Goal: Task Accomplishment & Management: Complete application form

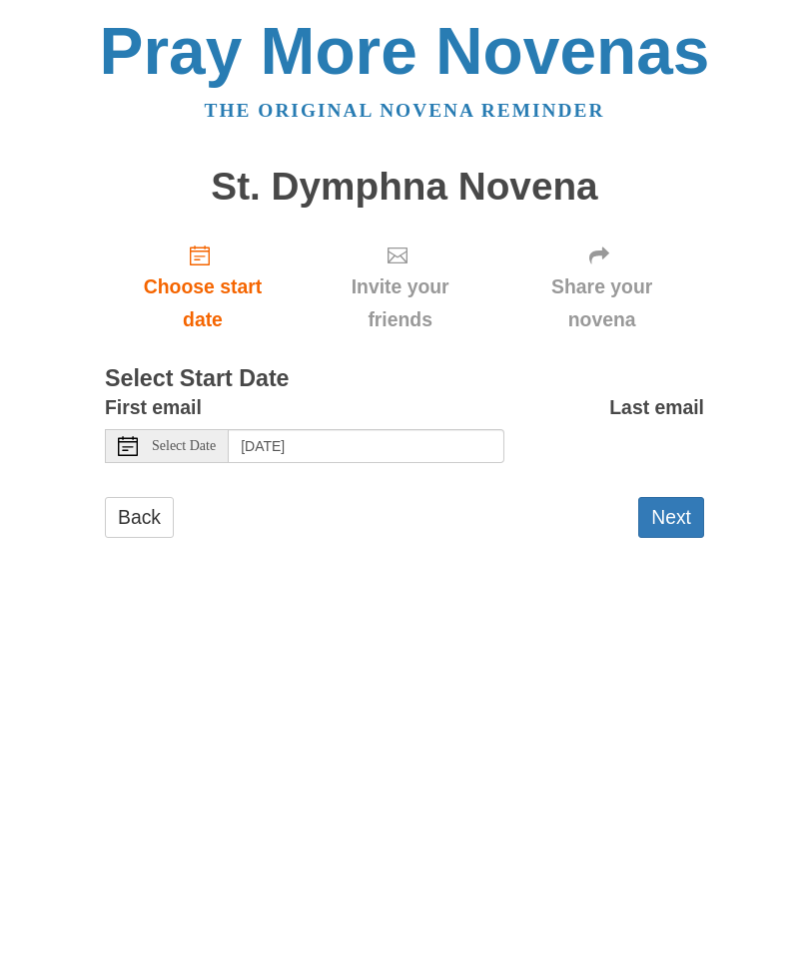
click at [671, 512] on button "Next" at bounding box center [671, 517] width 66 height 41
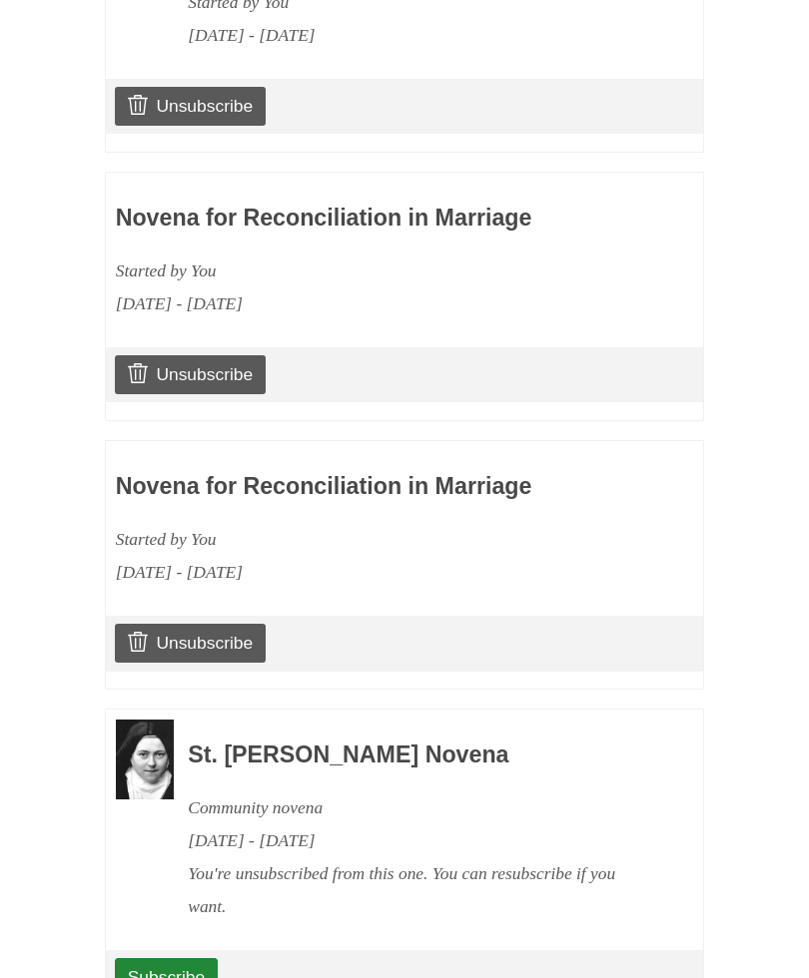
scroll to position [1051, 0]
click at [205, 624] on link "Unsubscribe" at bounding box center [190, 643] width 151 height 38
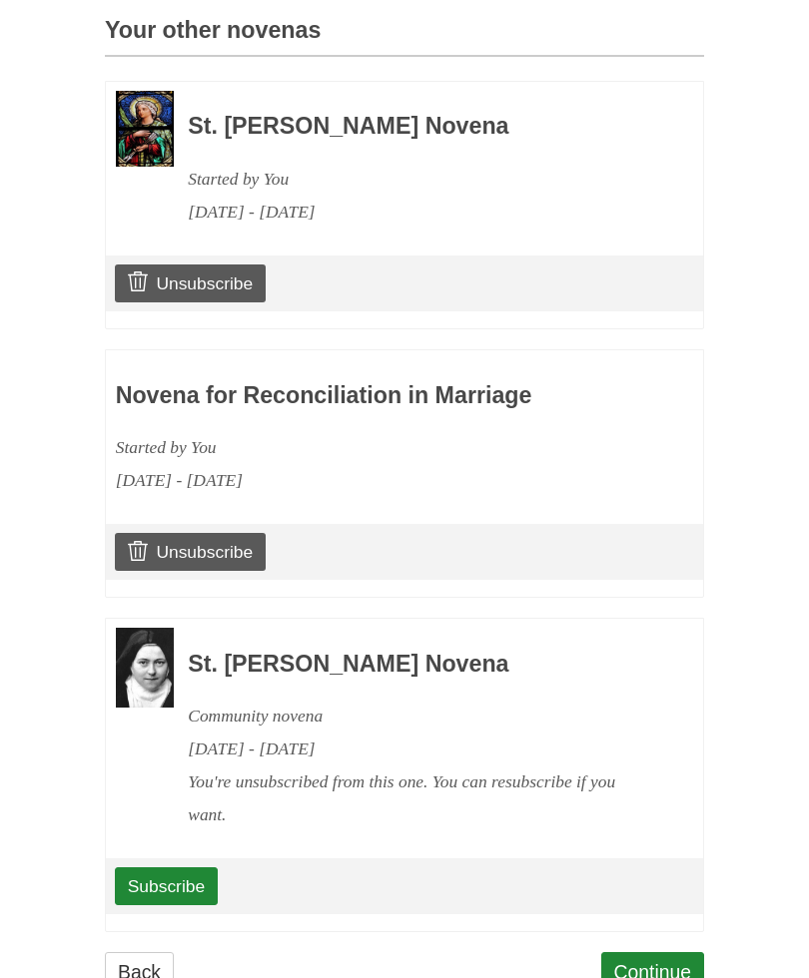
scroll to position [973, 0]
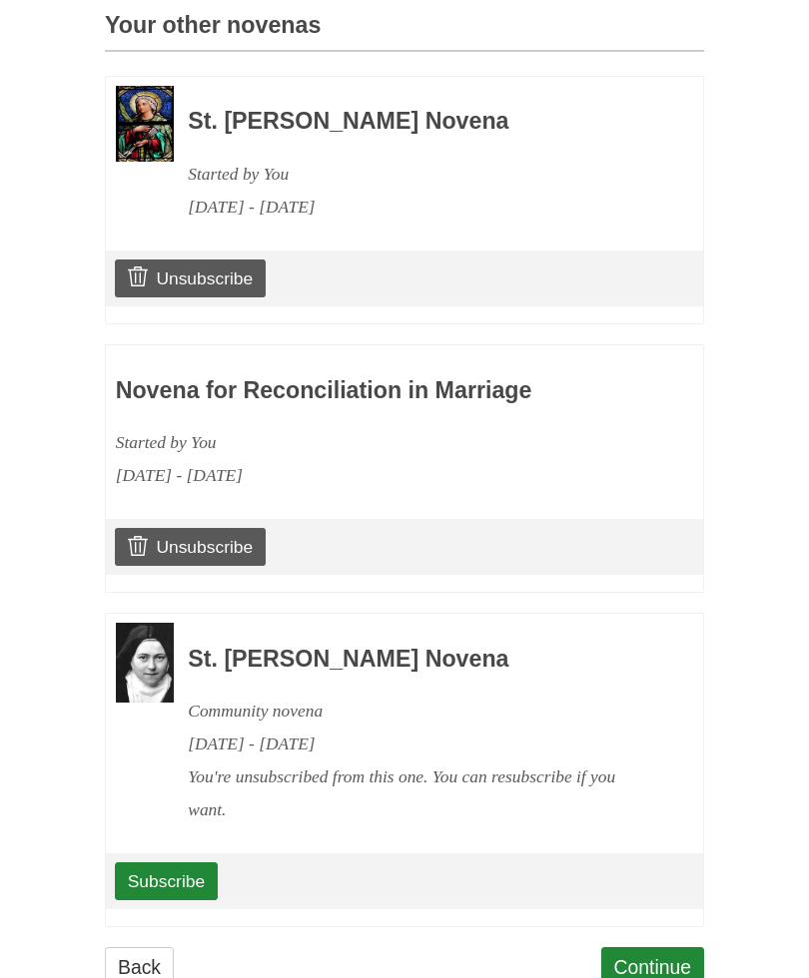
click at [666, 947] on link "Continue" at bounding box center [653, 967] width 104 height 41
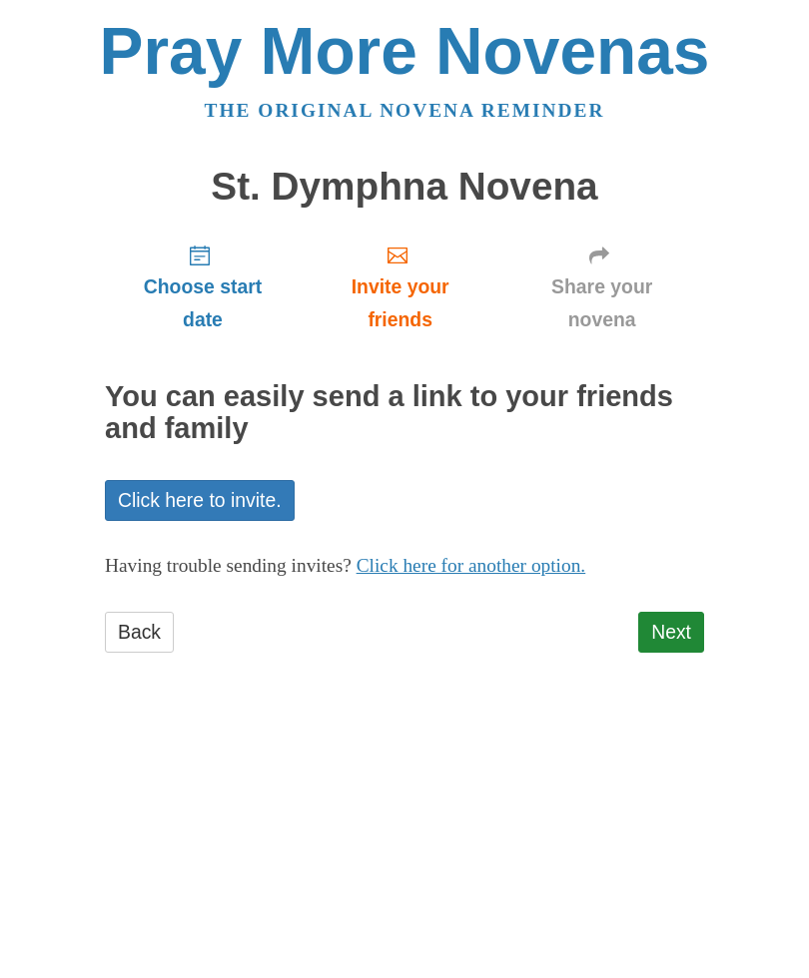
click at [676, 622] on link "Next" at bounding box center [671, 632] width 66 height 41
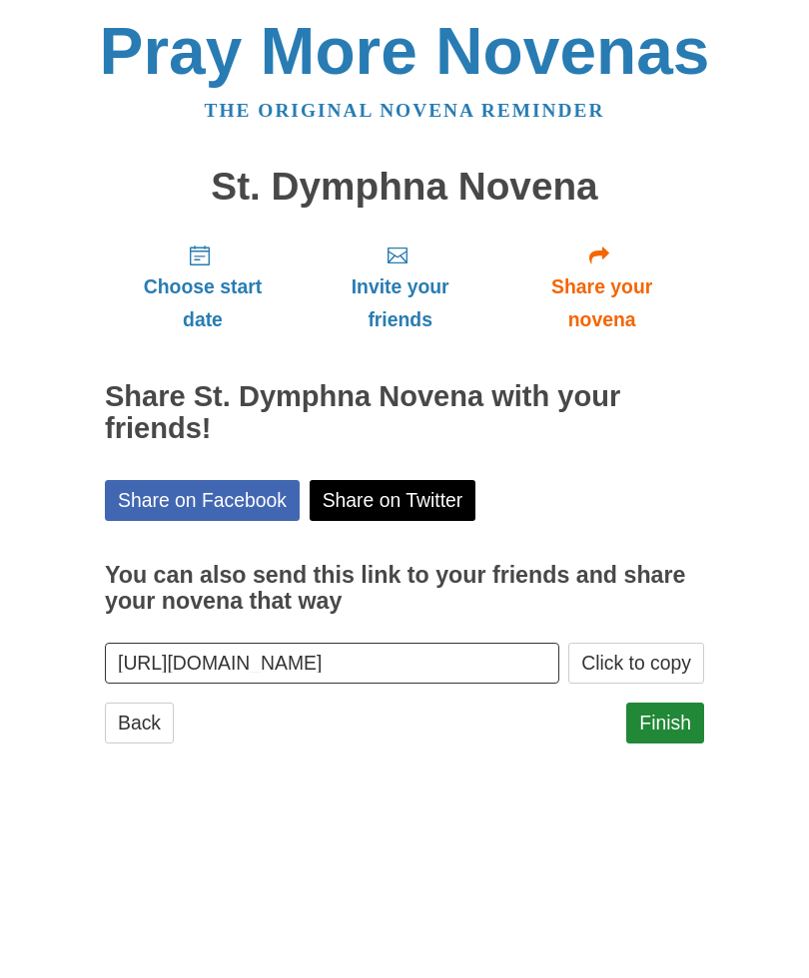
click at [677, 717] on link "Finish" at bounding box center [665, 723] width 78 height 41
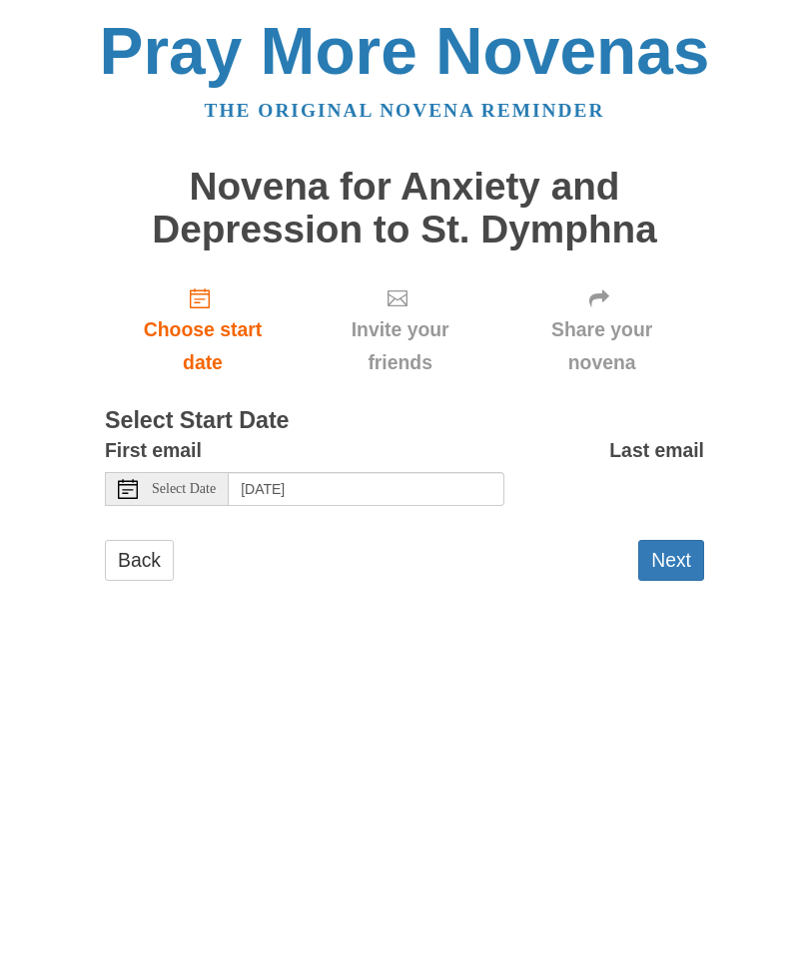
click at [674, 553] on button "Next" at bounding box center [671, 560] width 66 height 41
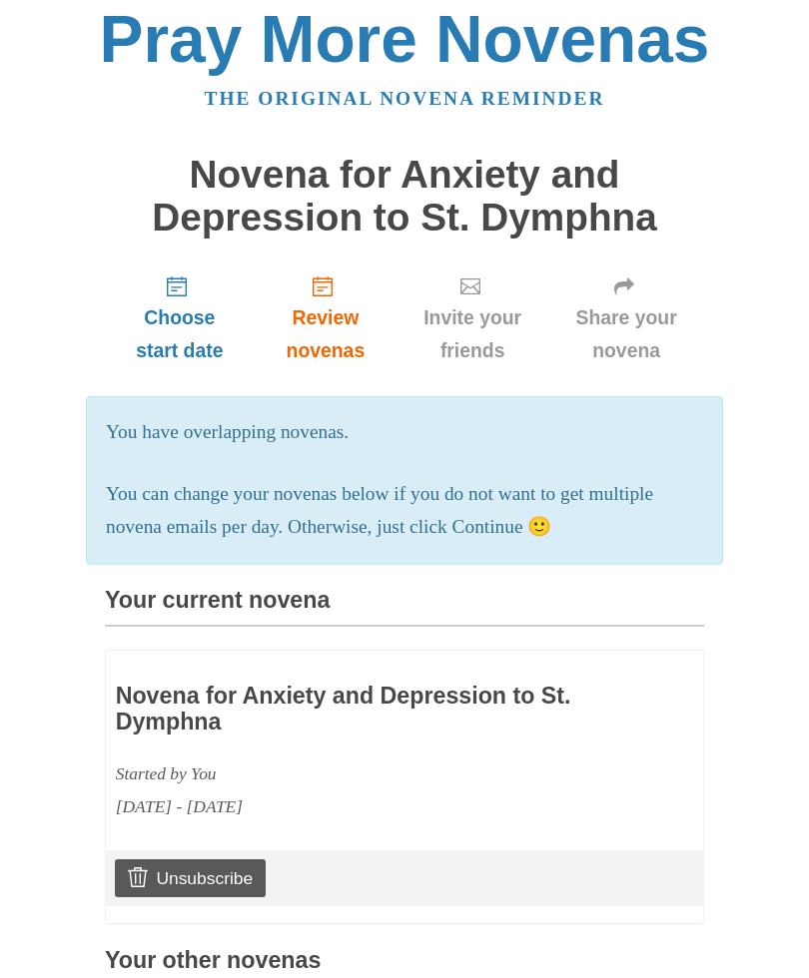
scroll to position [7, 0]
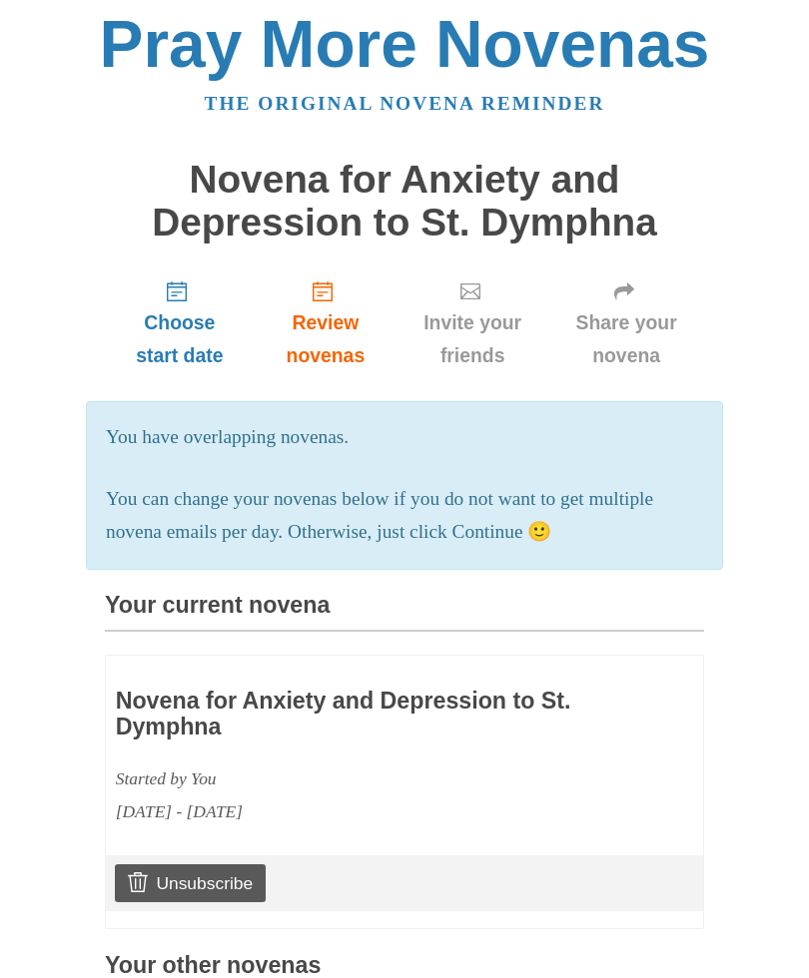
click at [206, 703] on h3 "Novena for Anxiety and Depression to St. Dymphna" at bounding box center [346, 714] width 461 height 51
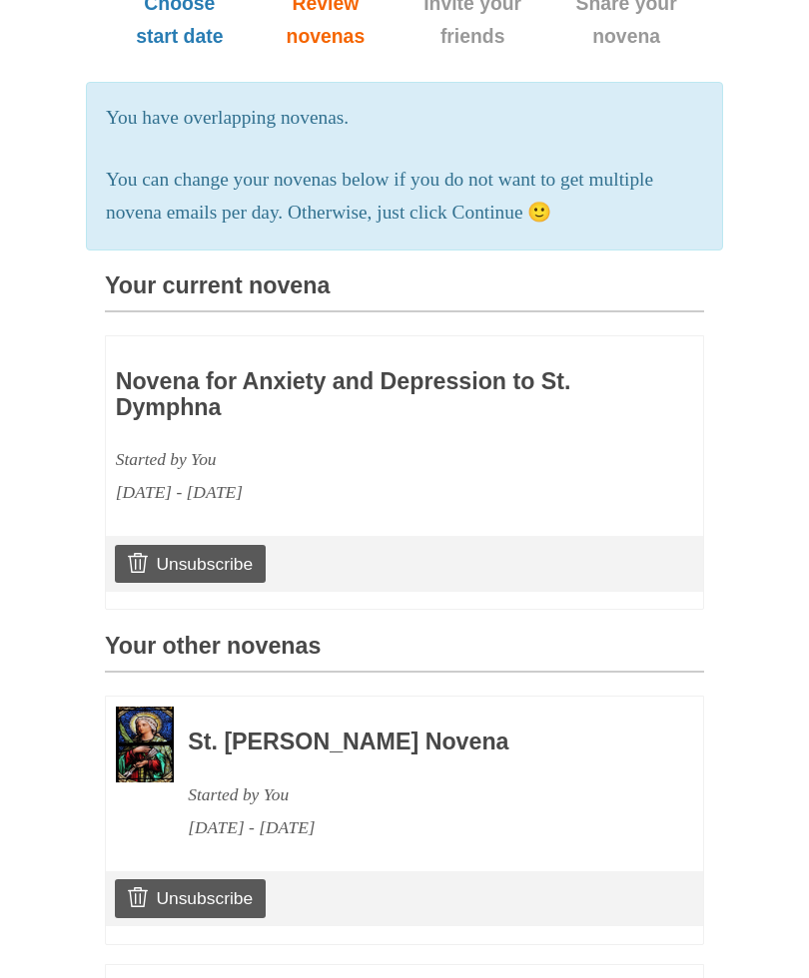
scroll to position [192, 0]
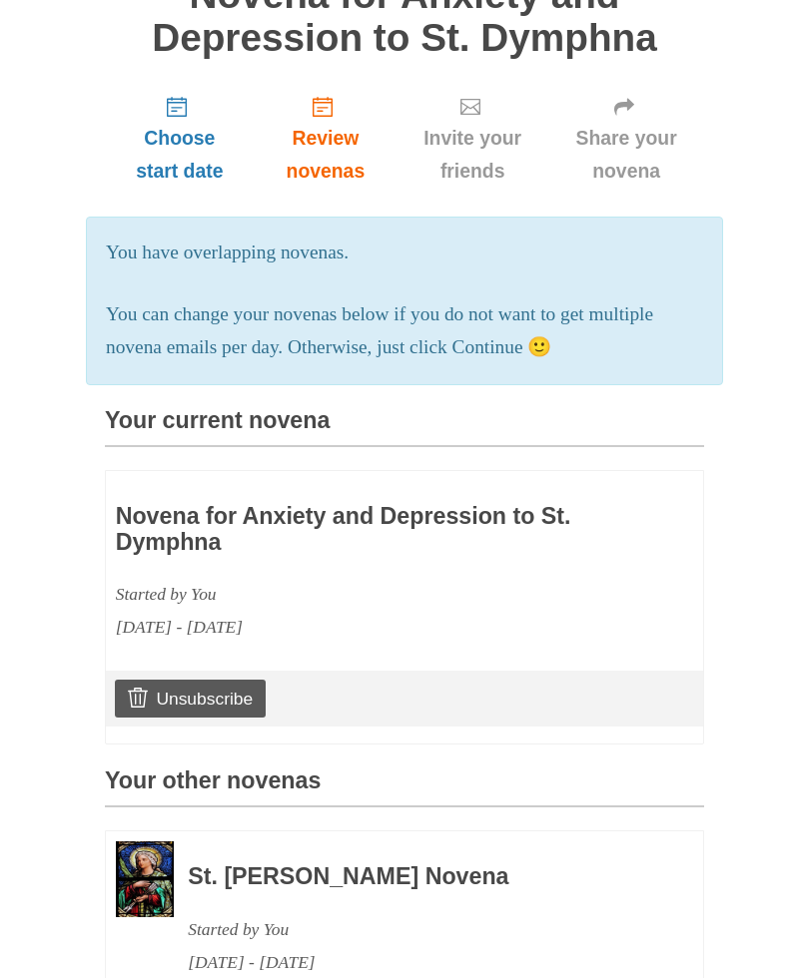
click at [213, 527] on h3 "Novena for Anxiety and Depression to St. Dymphna" at bounding box center [346, 529] width 461 height 51
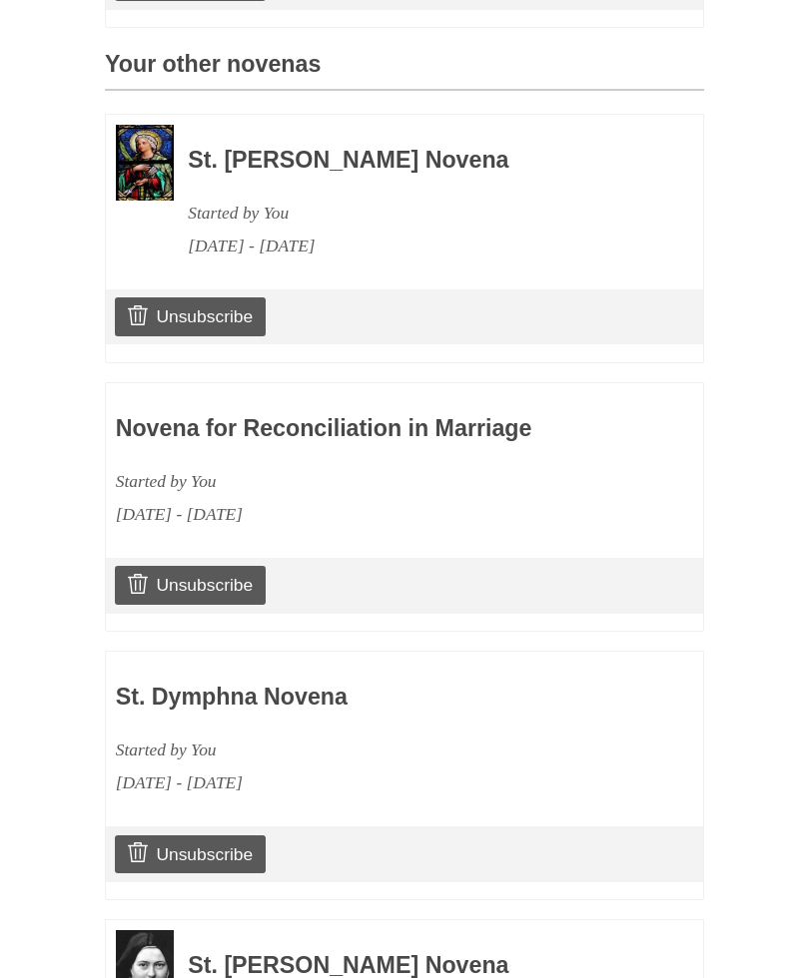
scroll to position [1213, 0]
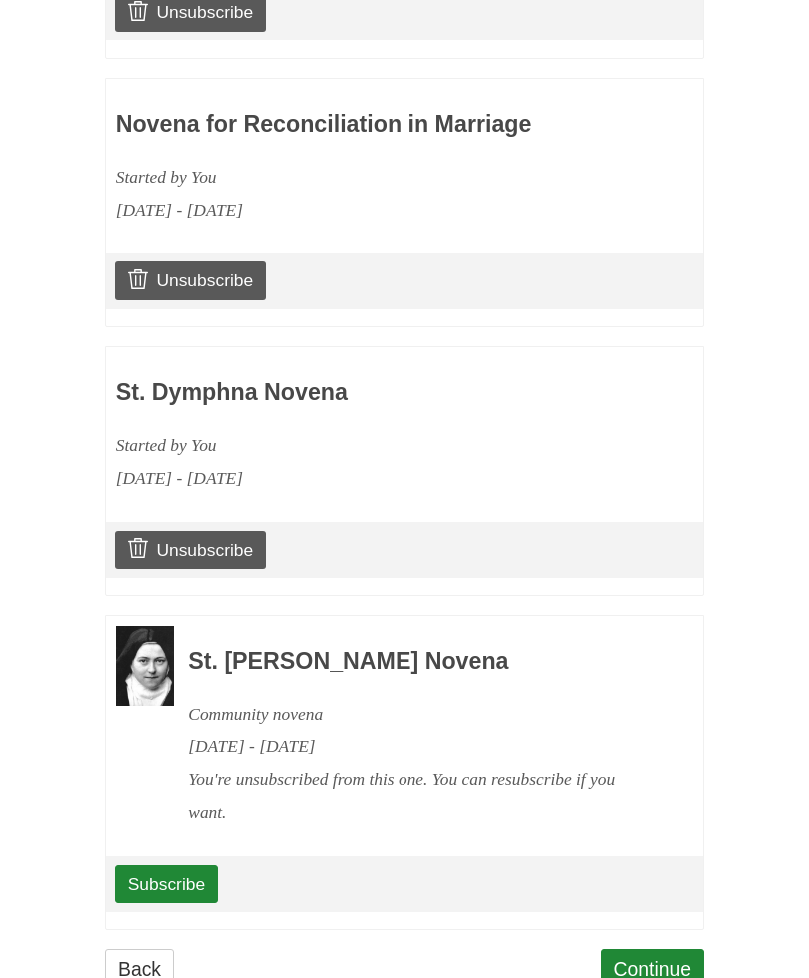
click at [660, 952] on link "Continue" at bounding box center [653, 969] width 104 height 41
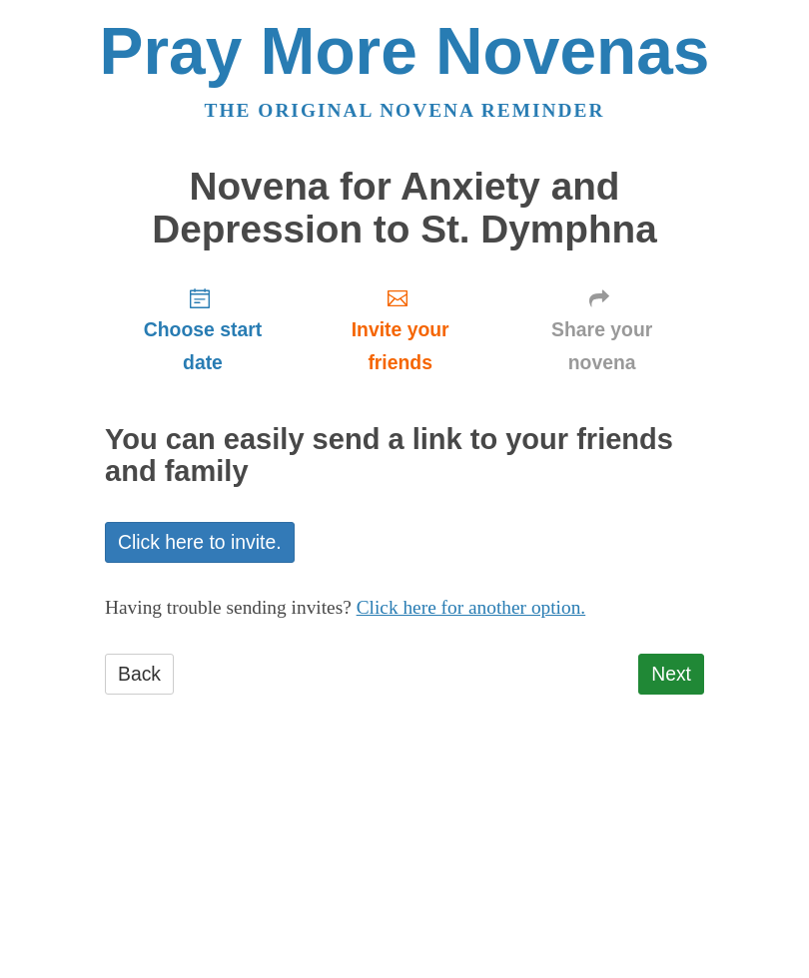
click at [679, 665] on link "Next" at bounding box center [671, 674] width 66 height 41
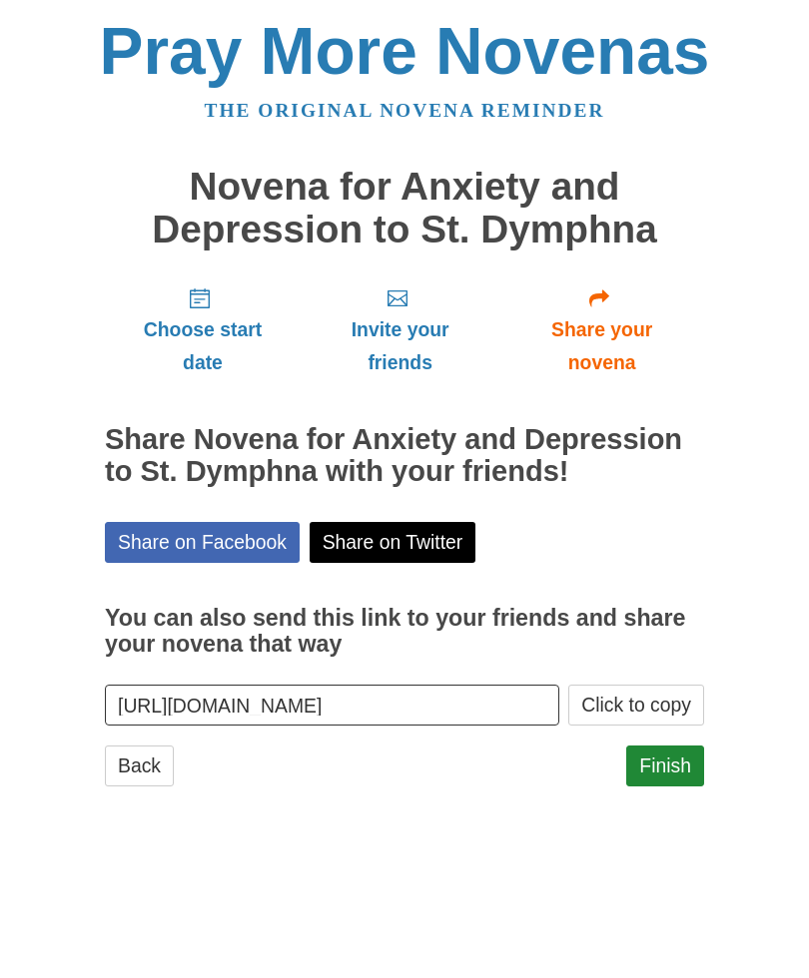
click at [672, 752] on link "Finish" at bounding box center [665, 766] width 78 height 41
